Goal: Book appointment/travel/reservation

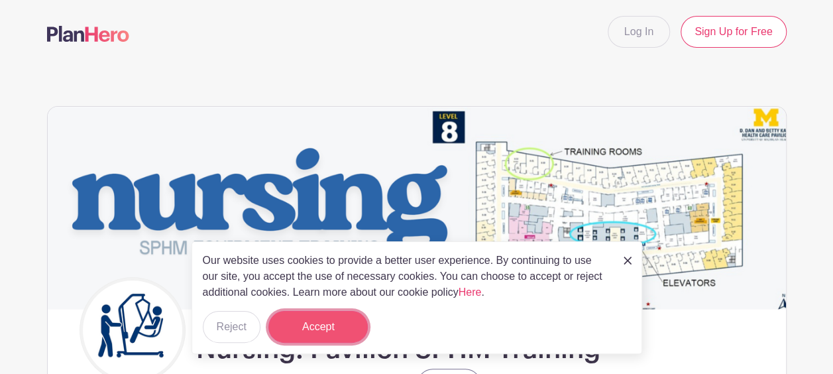
click at [335, 329] on button "Accept" at bounding box center [318, 327] width 99 height 32
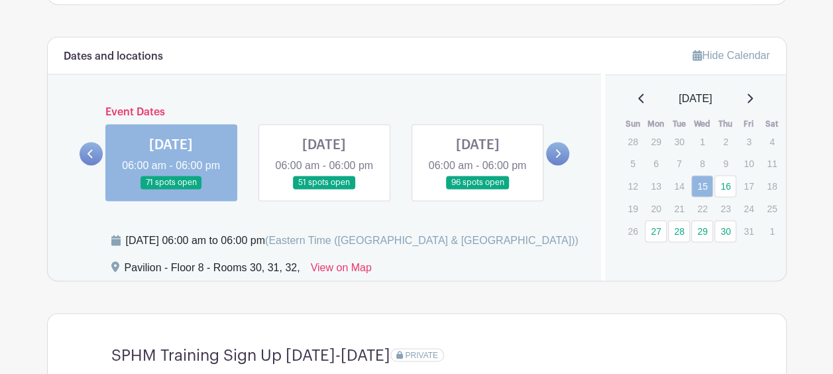
scroll to position [983, 0]
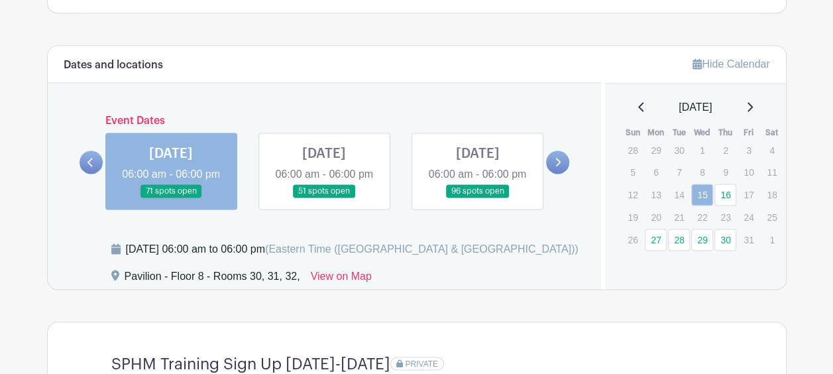
click at [753, 105] on icon at bounding box center [749, 106] width 7 height 11
click at [704, 172] on link "5" at bounding box center [702, 174] width 22 height 22
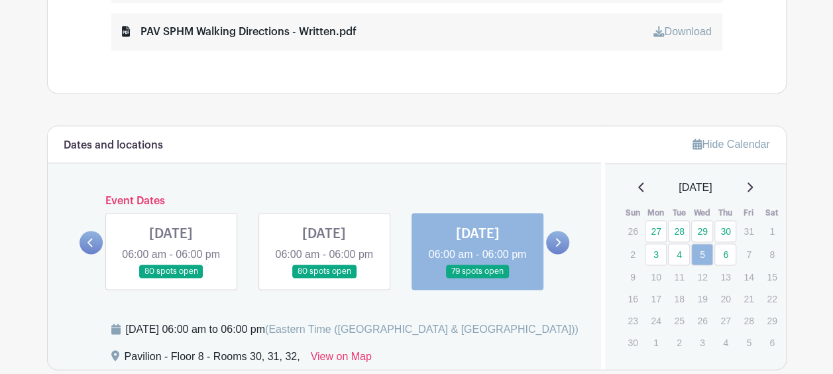
scroll to position [902, 0]
click at [728, 251] on link "6" at bounding box center [726, 255] width 22 height 22
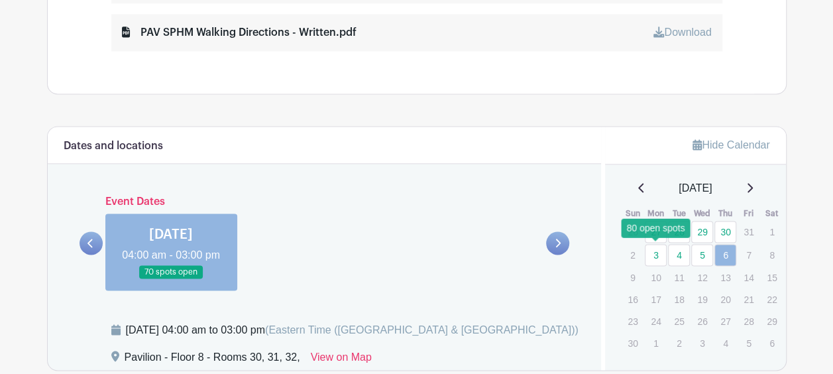
click at [656, 250] on link "3" at bounding box center [656, 255] width 22 height 22
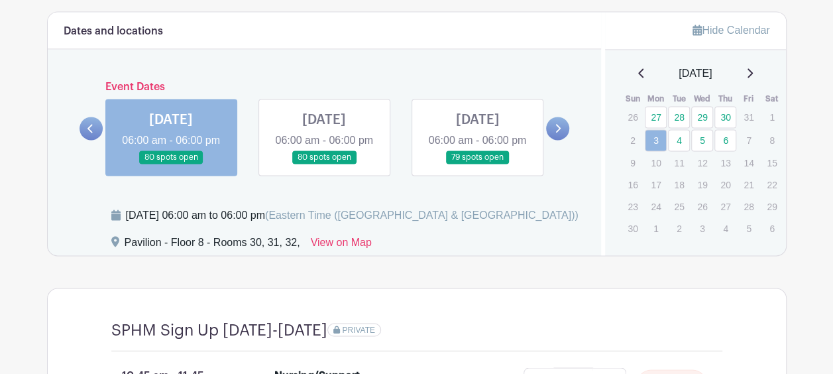
scroll to position [1017, 0]
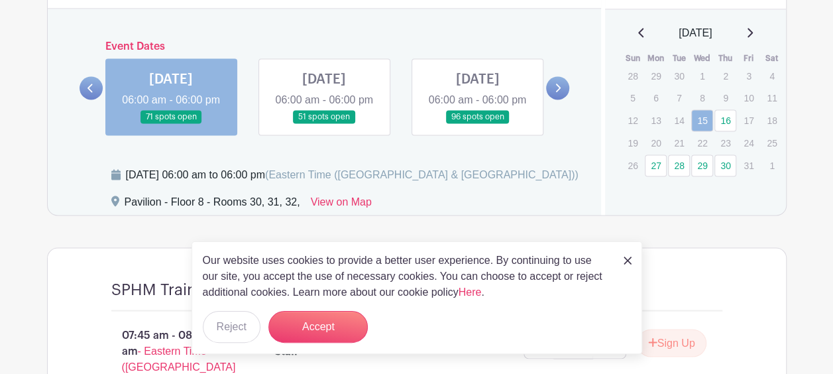
scroll to position [1057, 0]
click at [758, 34] on div "[DATE]" at bounding box center [695, 33] width 149 height 16
click at [753, 32] on icon at bounding box center [750, 32] width 5 height 9
click at [674, 101] on link "4" at bounding box center [679, 100] width 22 height 22
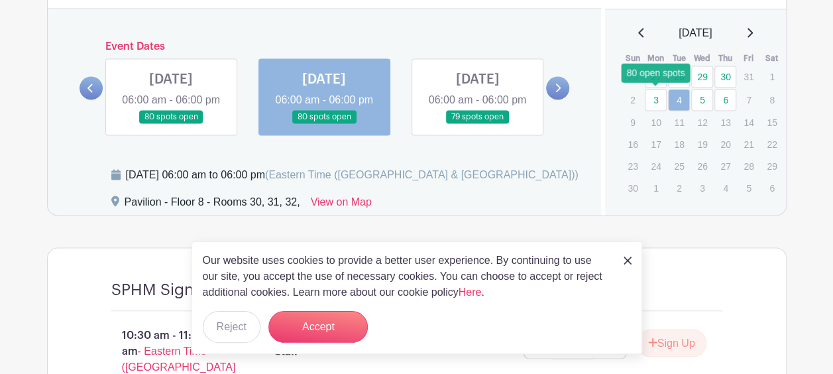
click at [656, 99] on link "3" at bounding box center [656, 100] width 22 height 22
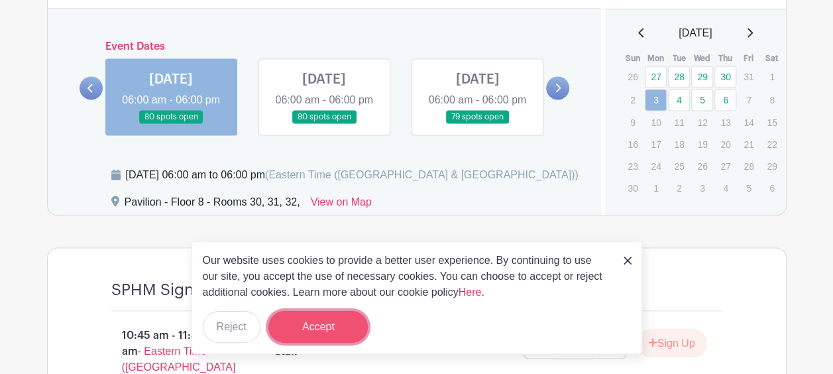
click at [333, 326] on button "Accept" at bounding box center [318, 327] width 99 height 32
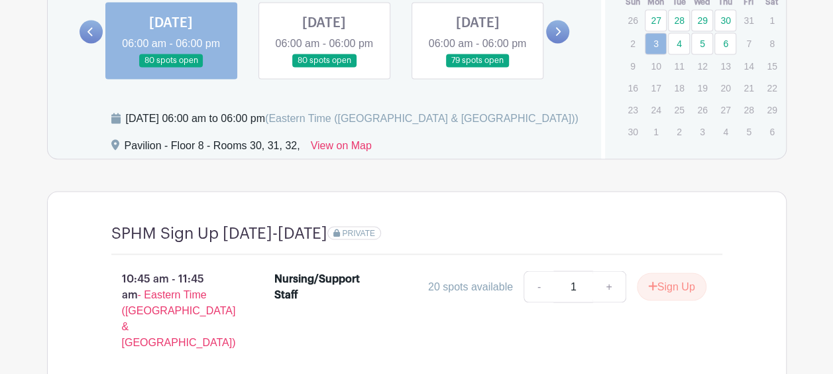
scroll to position [1114, 0]
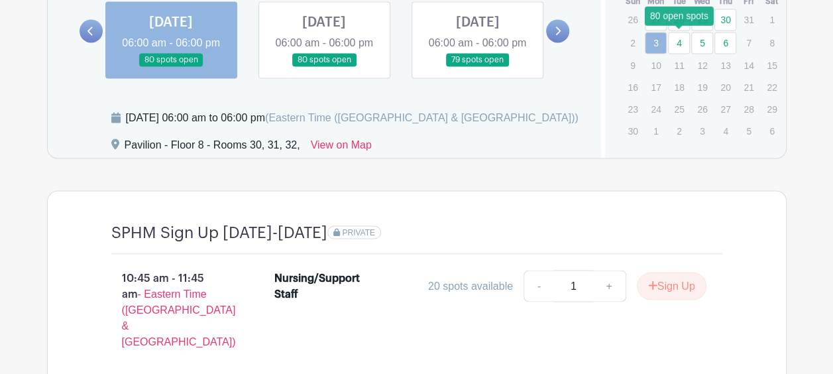
click at [682, 32] on link "4" at bounding box center [679, 43] width 22 height 22
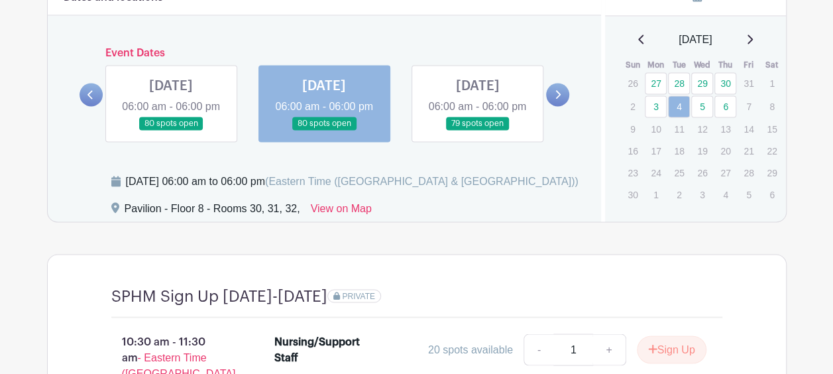
scroll to position [1051, 0]
click at [171, 130] on link at bounding box center [171, 130] width 0 height 0
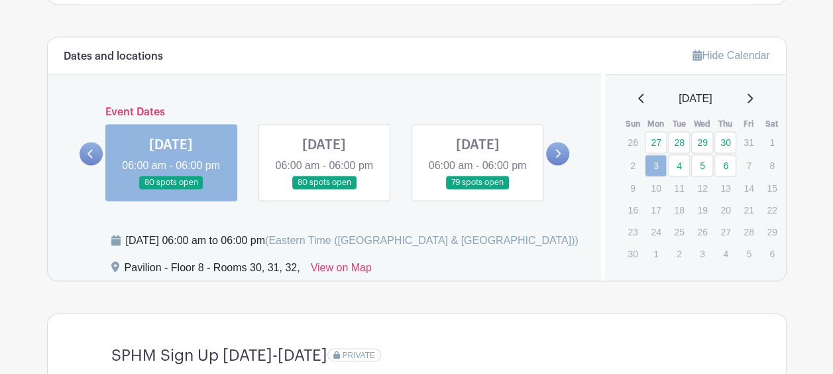
scroll to position [991, 0]
click at [324, 190] on link at bounding box center [324, 190] width 0 height 0
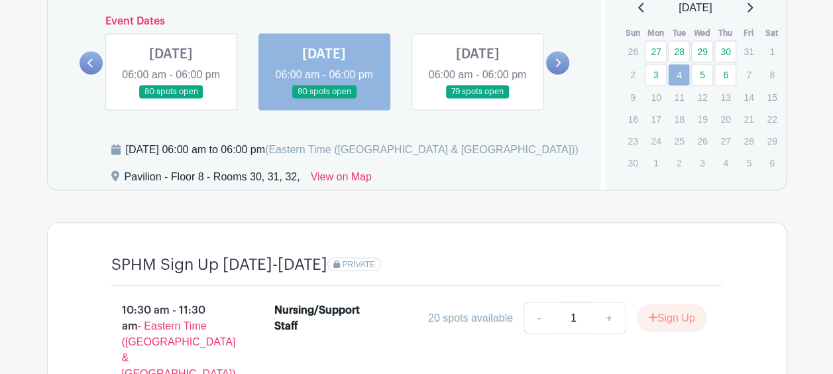
scroll to position [1083, 0]
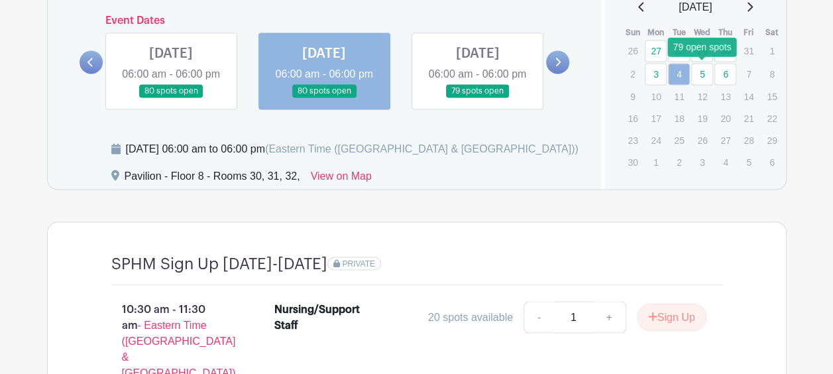
click at [704, 70] on link "5" at bounding box center [702, 74] width 22 height 22
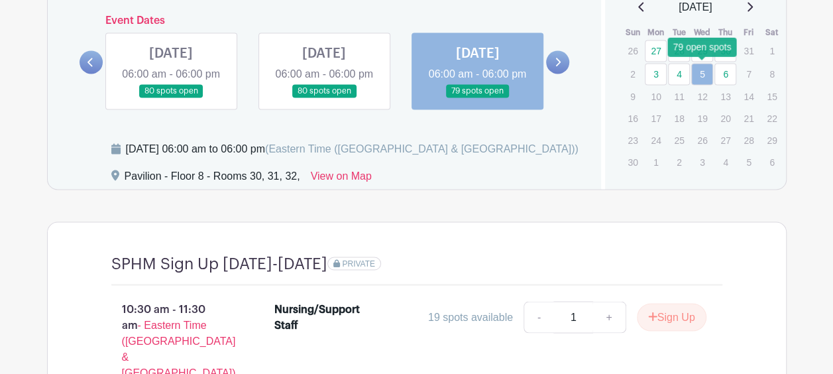
click at [704, 70] on link "5" at bounding box center [702, 74] width 22 height 22
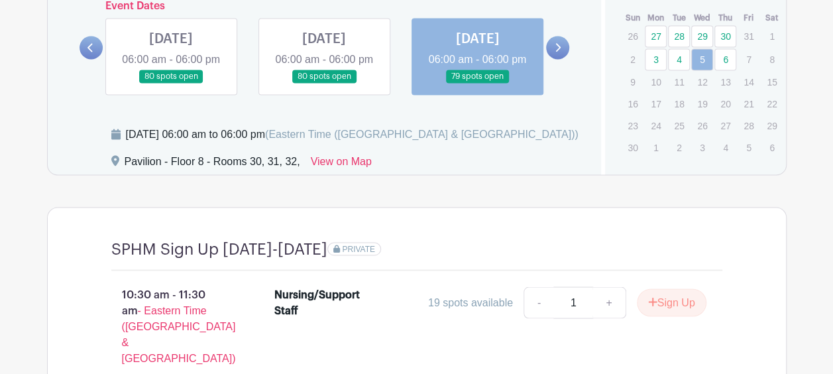
scroll to position [1099, 0]
click at [723, 54] on link "6" at bounding box center [726, 59] width 22 height 22
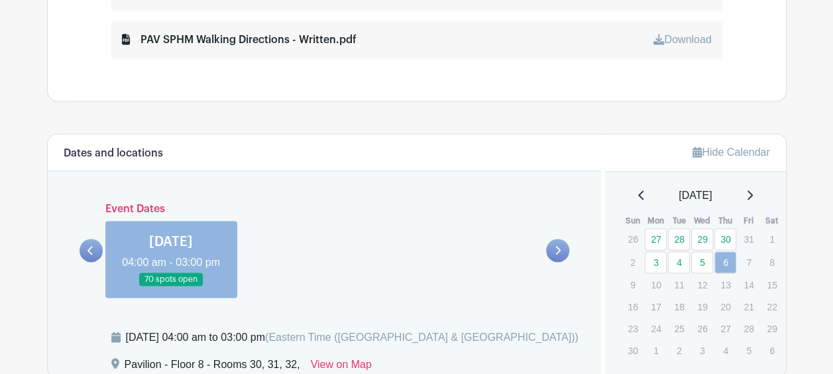
scroll to position [890, 0]
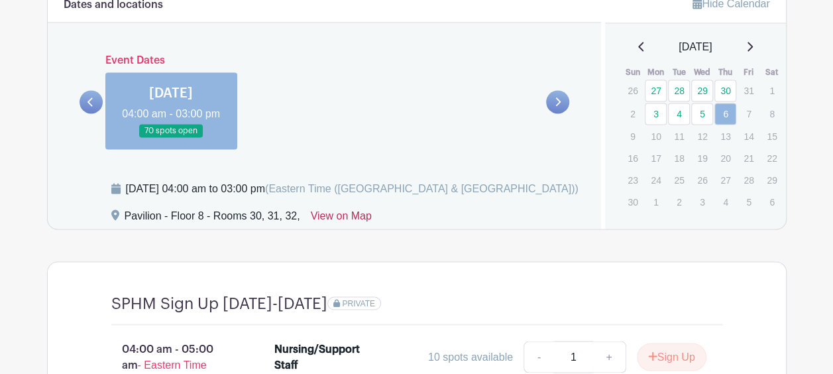
scroll to position [1044, 0]
click at [638, 50] on link at bounding box center [641, 46] width 7 height 16
click at [638, 40] on icon at bounding box center [641, 45] width 7 height 11
click at [752, 43] on icon at bounding box center [749, 45] width 7 height 11
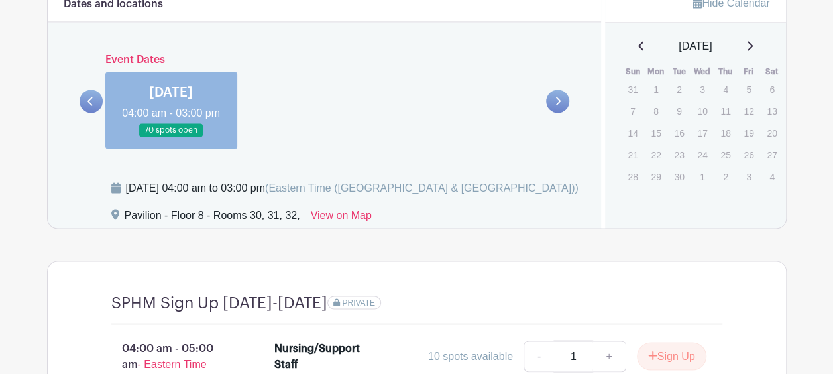
click at [752, 43] on div "September 2025" at bounding box center [695, 46] width 149 height 16
click at [753, 44] on icon at bounding box center [749, 45] width 7 height 11
click at [703, 129] on link "15" at bounding box center [702, 134] width 22 height 22
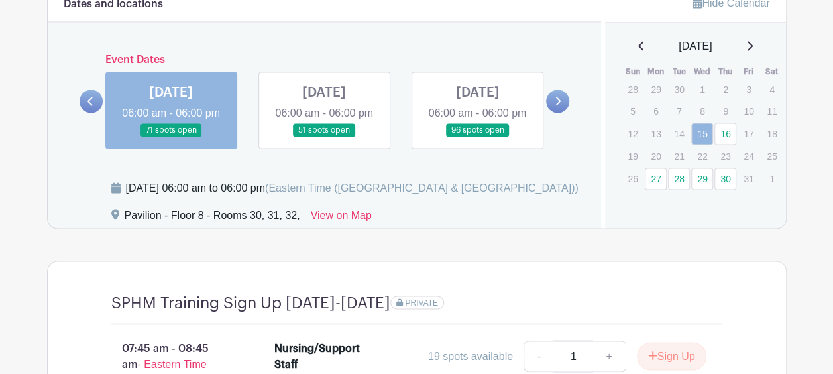
scroll to position [1248, 0]
